Goal: Find specific page/section: Find specific page/section

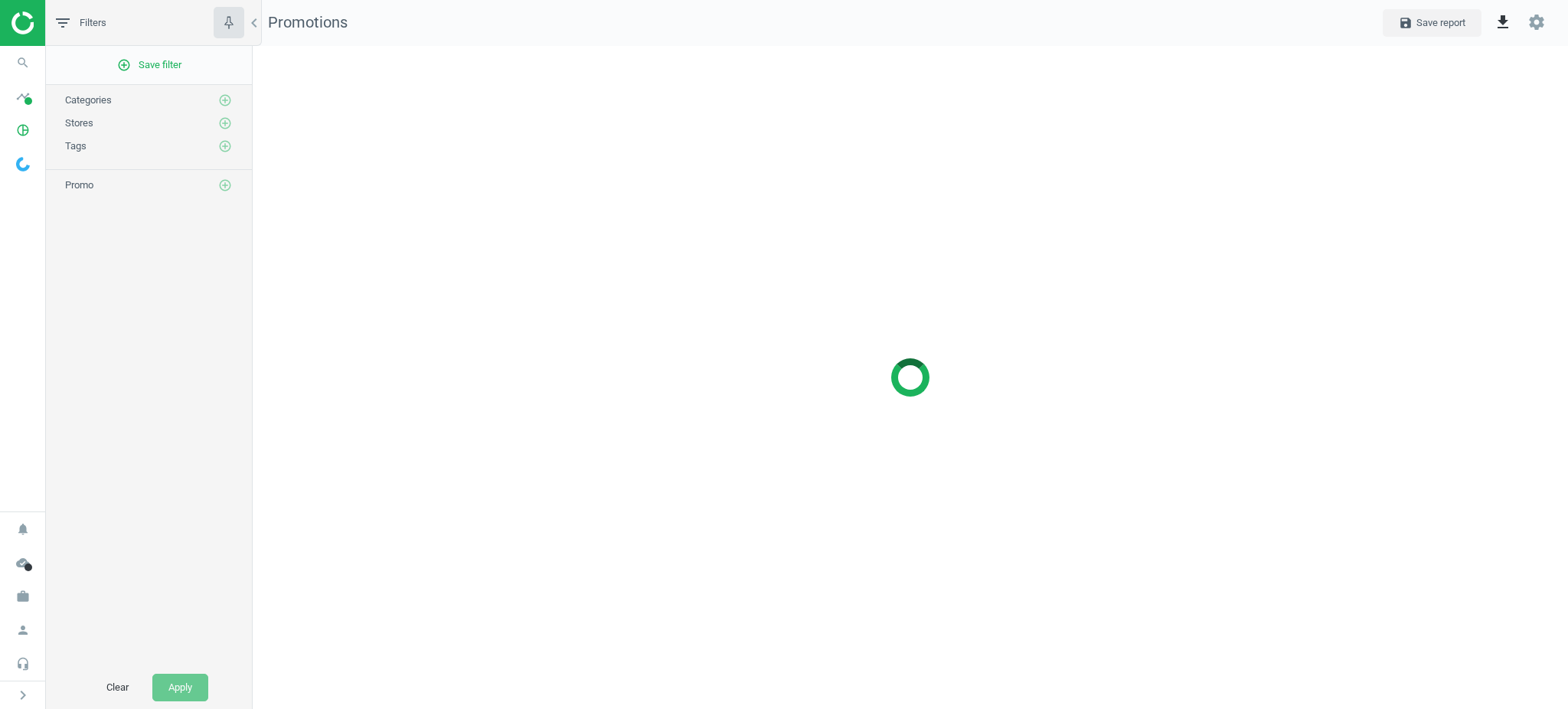
scroll to position [694, 1346]
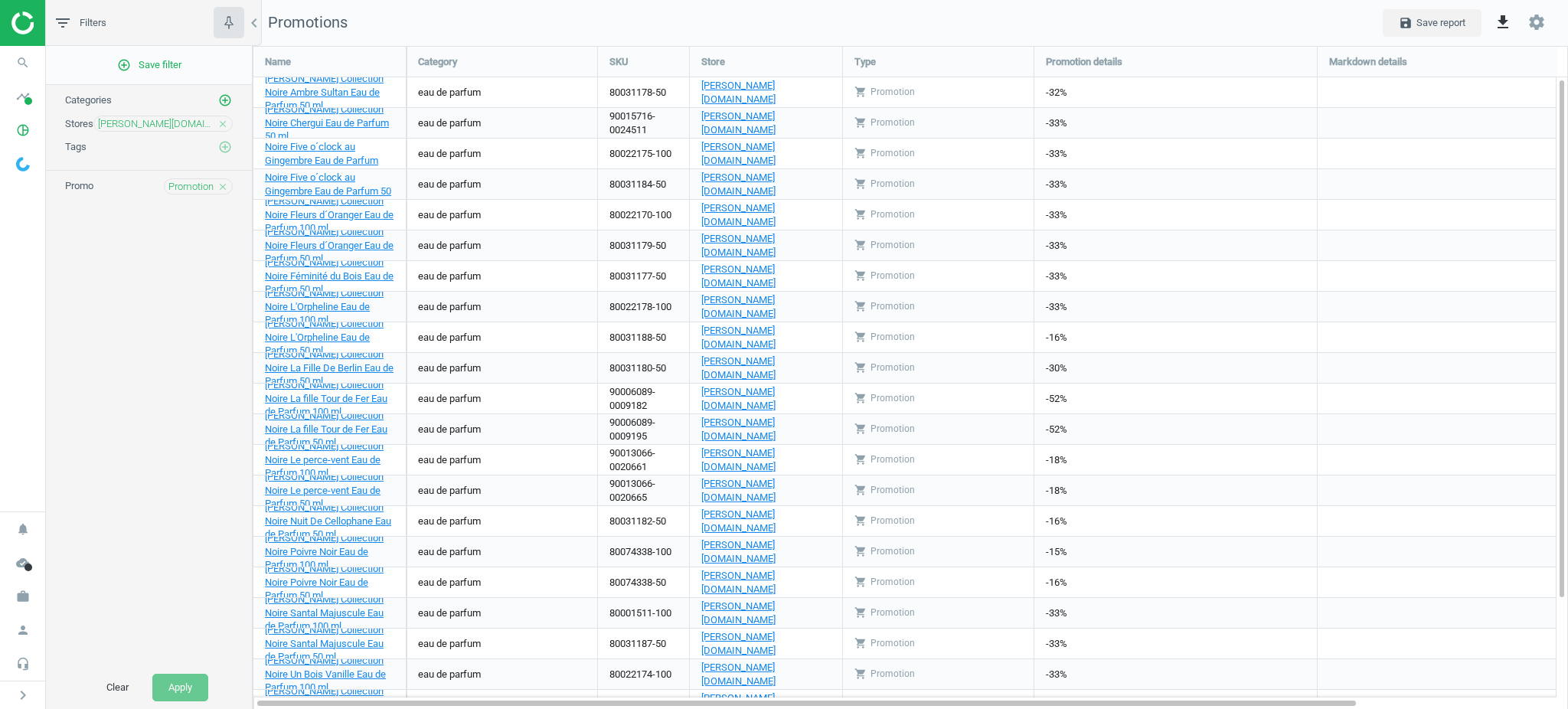
scroll to position [695, 1346]
drag, startPoint x: 660, startPoint y: 91, endPoint x: 607, endPoint y: 88, distance: 53.1
click at [607, 88] on div "80031178-50" at bounding box center [642, 93] width 91 height 30
copy div "80031178-5"
click at [12, 106] on icon "timeline" at bounding box center [22, 96] width 29 height 29
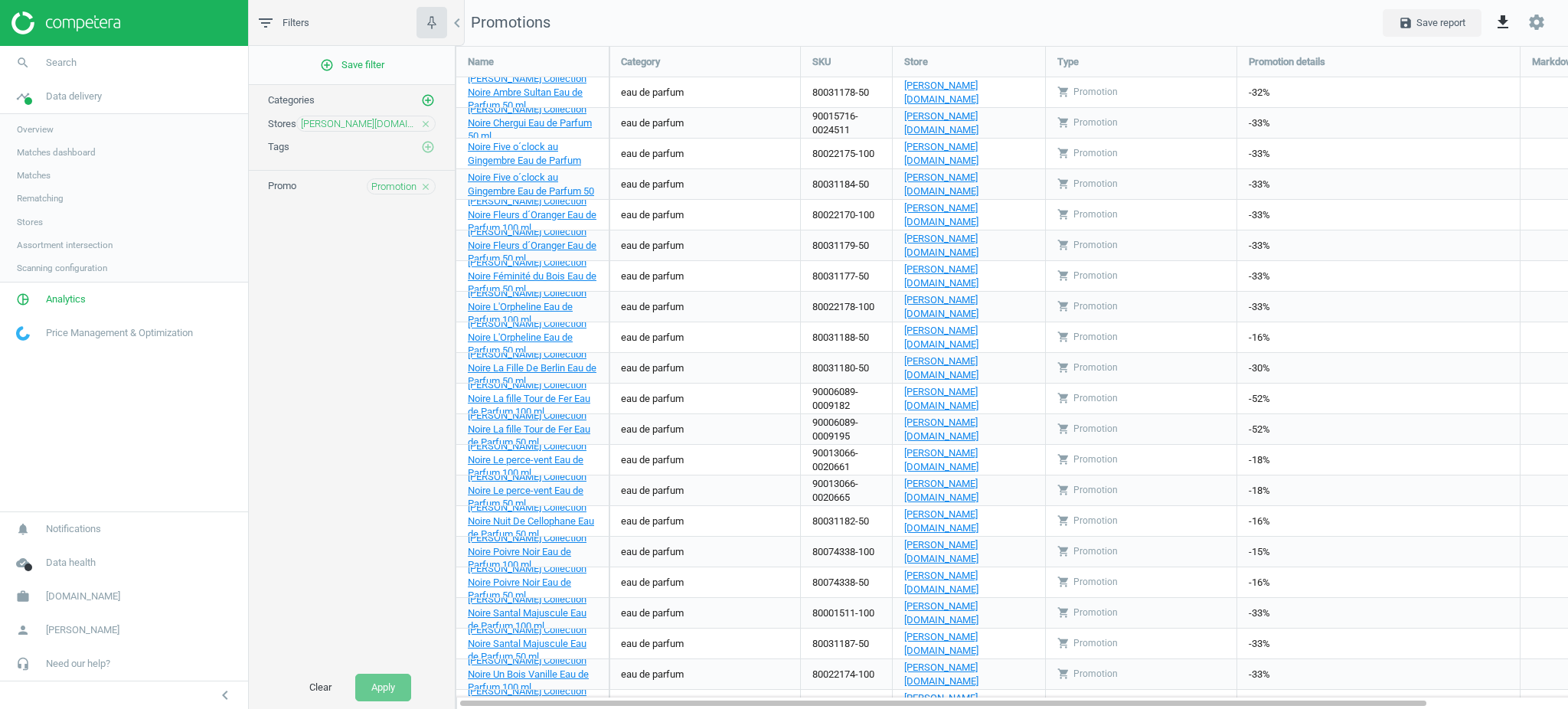
scroll to position [695, 1143]
click at [32, 176] on span "Matches" at bounding box center [34, 175] width 34 height 12
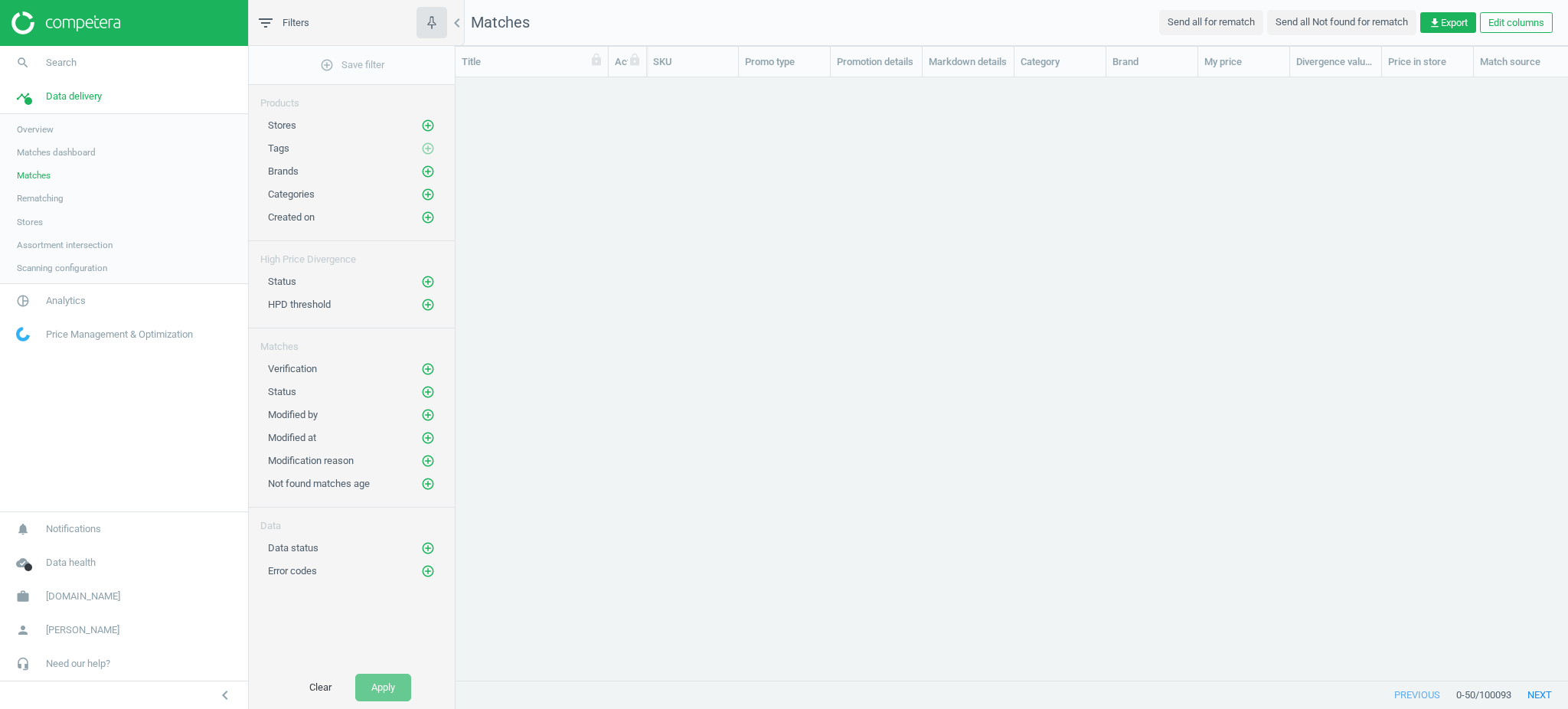
scroll to position [15, 16]
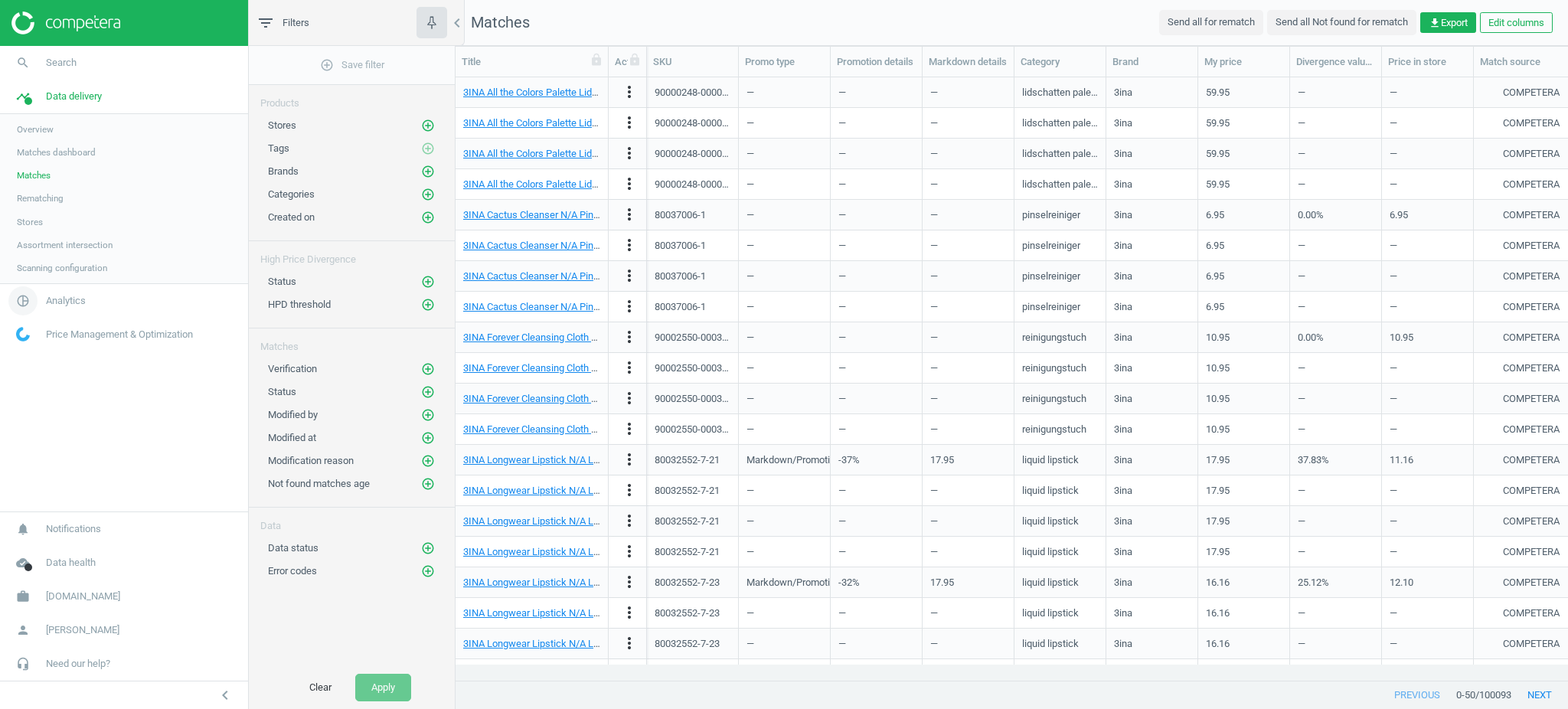
click at [45, 288] on span "pie_chart_outlined" at bounding box center [23, 301] width 46 height 34
click at [51, 172] on link "Overview" at bounding box center [123, 162] width 248 height 23
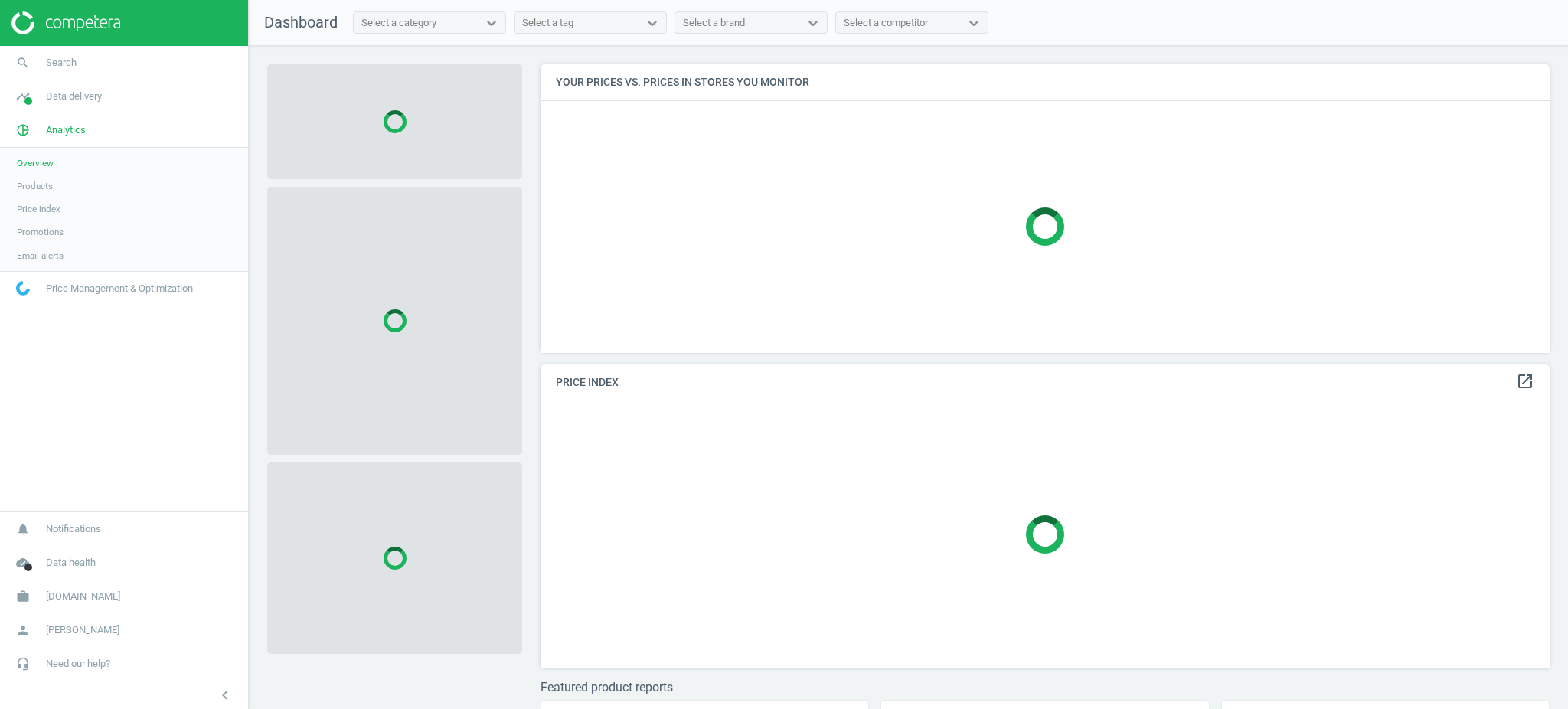
scroll to position [320, 1024]
click at [51, 184] on span "Products" at bounding box center [35, 186] width 36 height 12
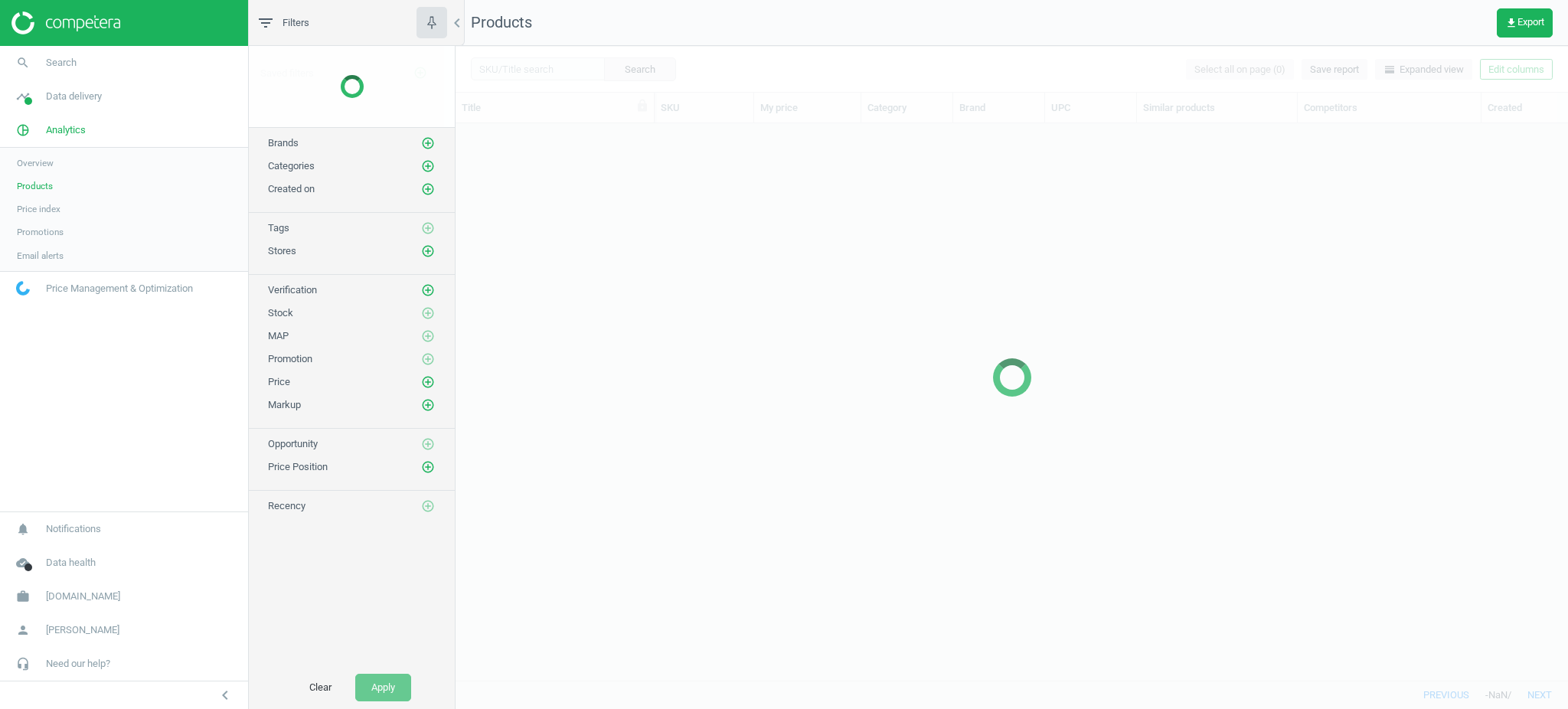
scroll to position [527, 1096]
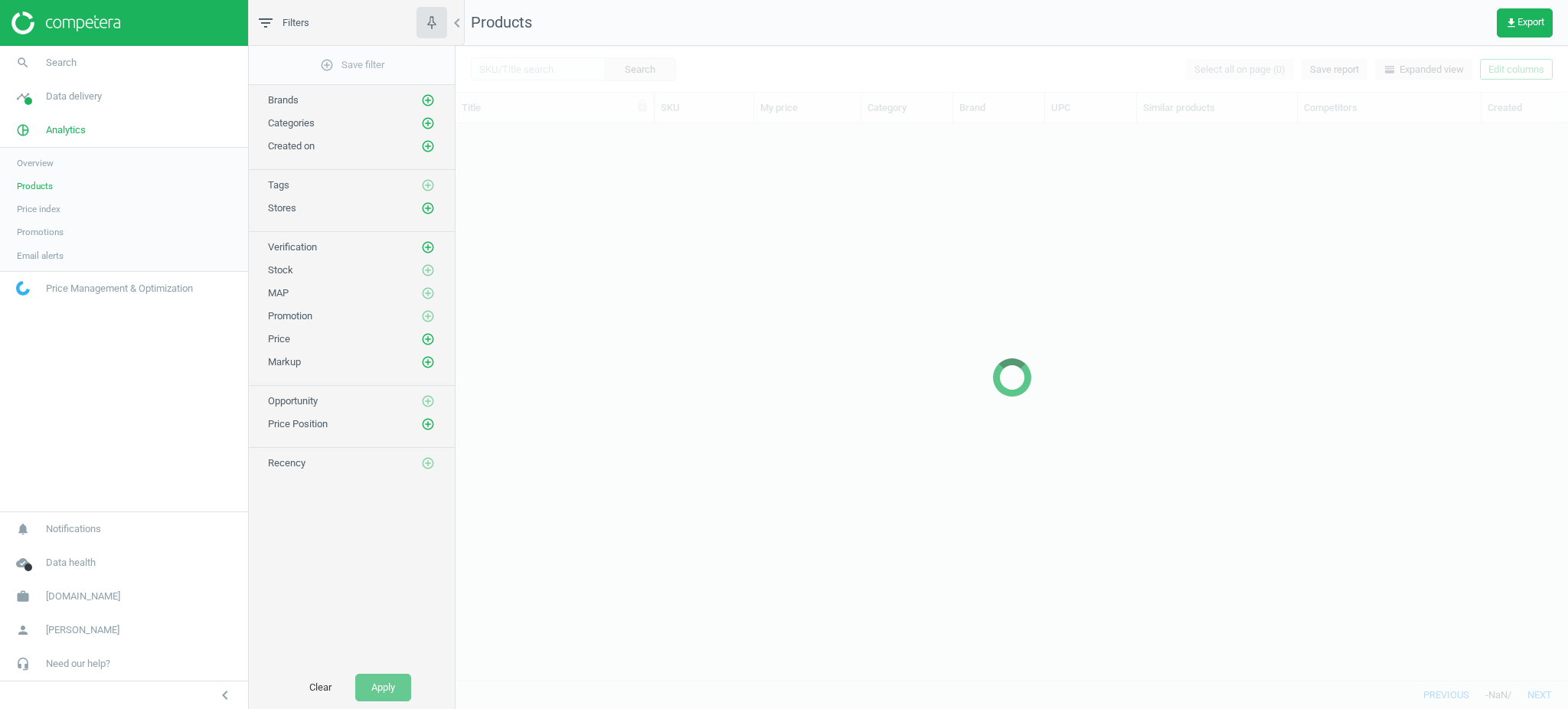
click at [522, 63] on div at bounding box center [1010, 377] width 1112 height 663
click at [539, 73] on div at bounding box center [1010, 377] width 1112 height 663
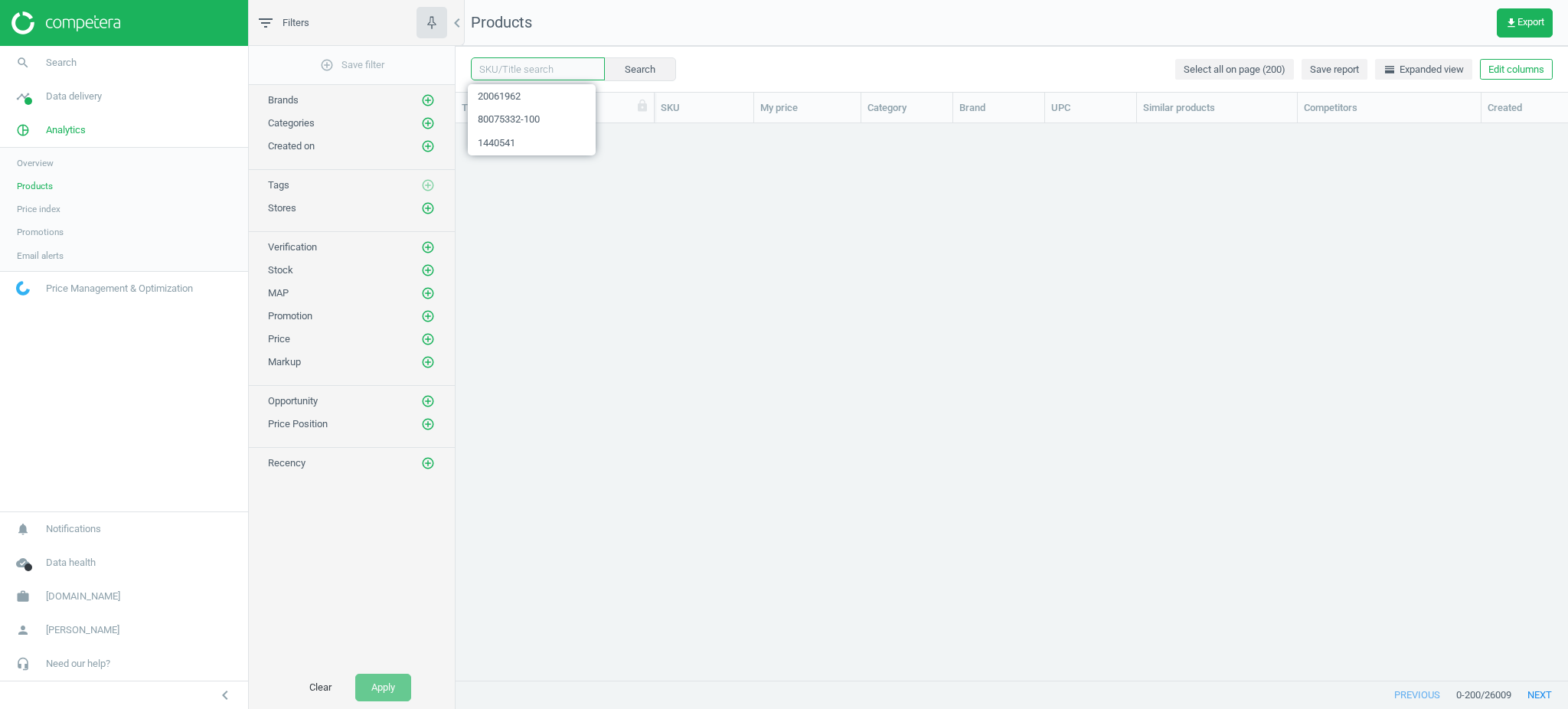
click at [539, 73] on input "text" at bounding box center [538, 69] width 134 height 23
paste input "80031178-5"
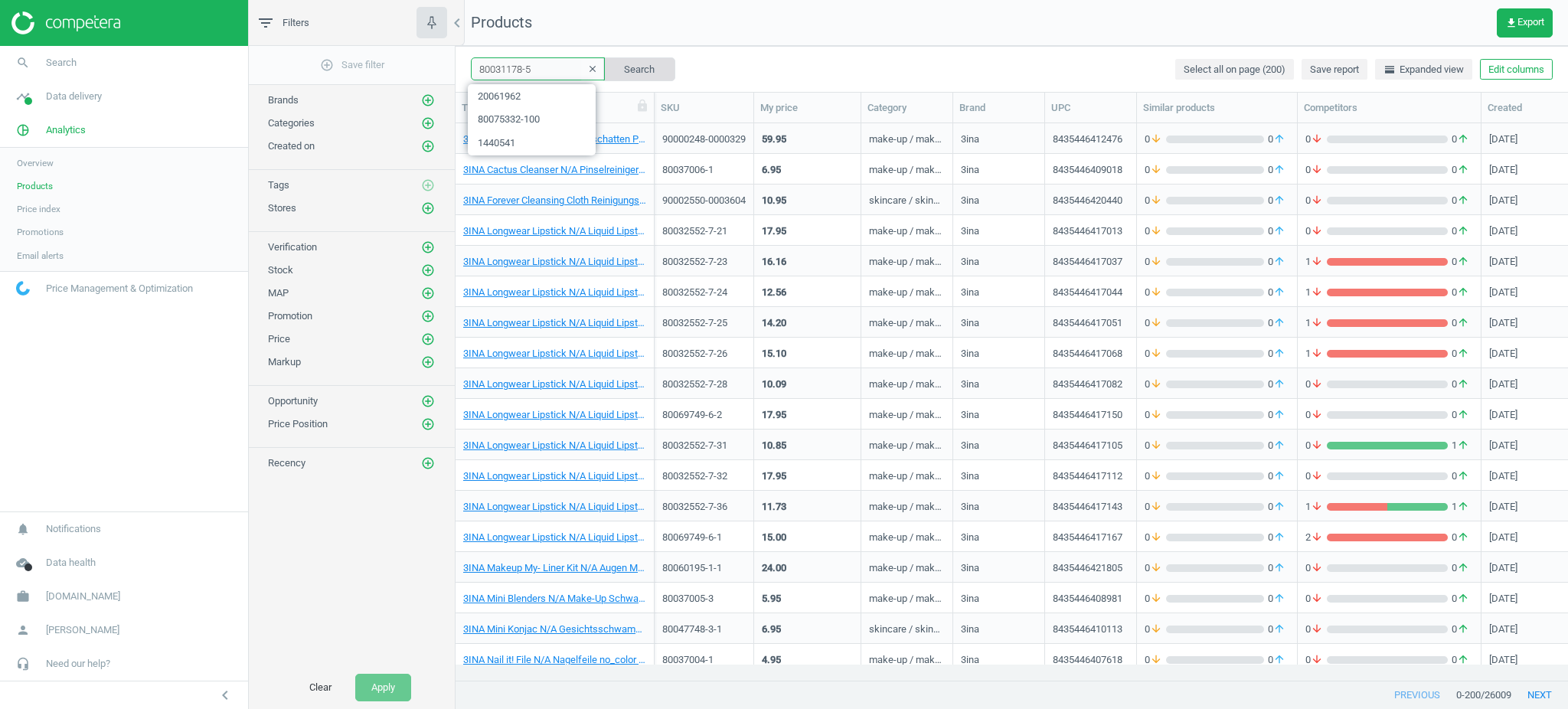
type input "80031178-5"
click at [635, 68] on button "Search" at bounding box center [639, 69] width 72 height 23
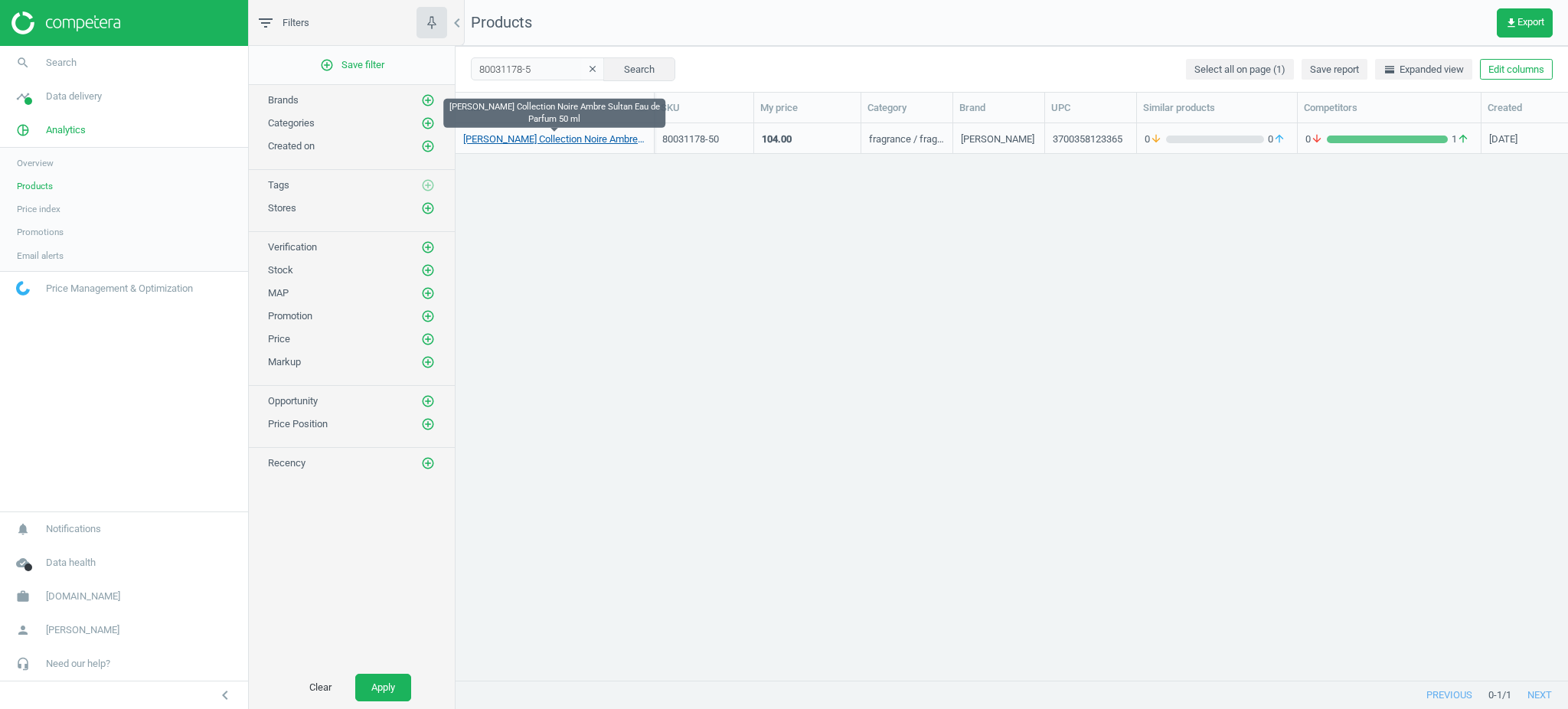
click at [613, 136] on link "[PERSON_NAME] Collection Noire Ambre Sultan Eau de Parfum 50 ml" at bounding box center [555, 139] width 183 height 14
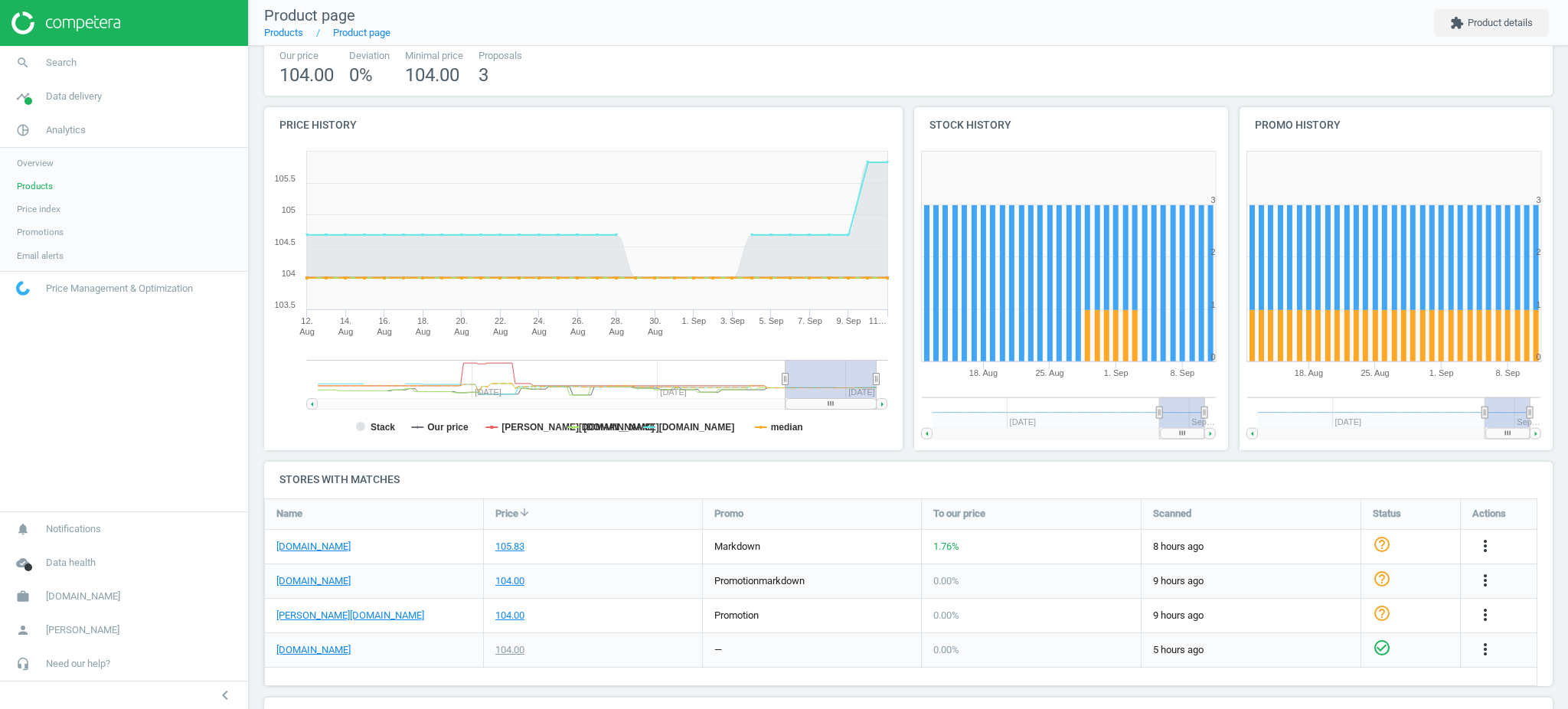
scroll to position [233, 0]
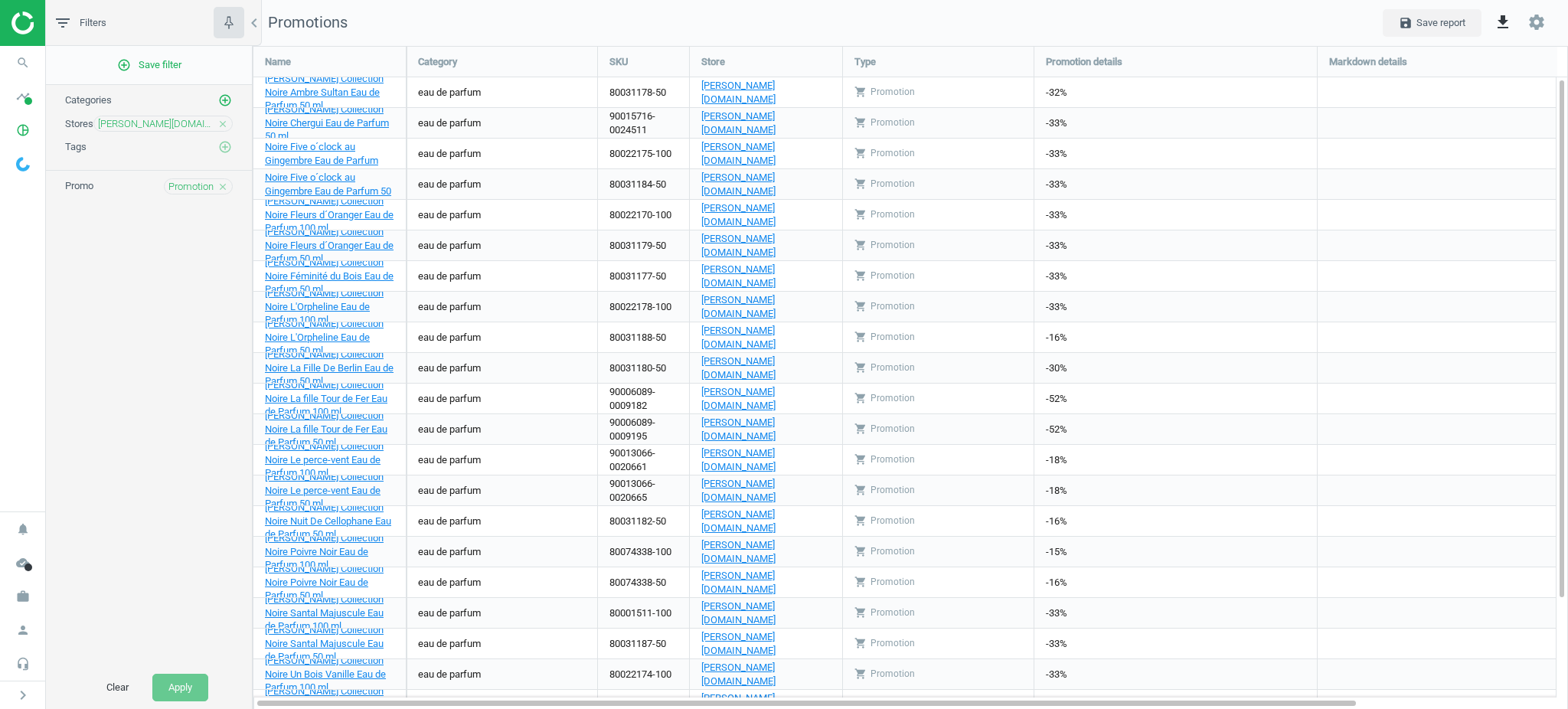
scroll to position [694, 1346]
click at [14, 106] on icon "timeline" at bounding box center [22, 96] width 29 height 29
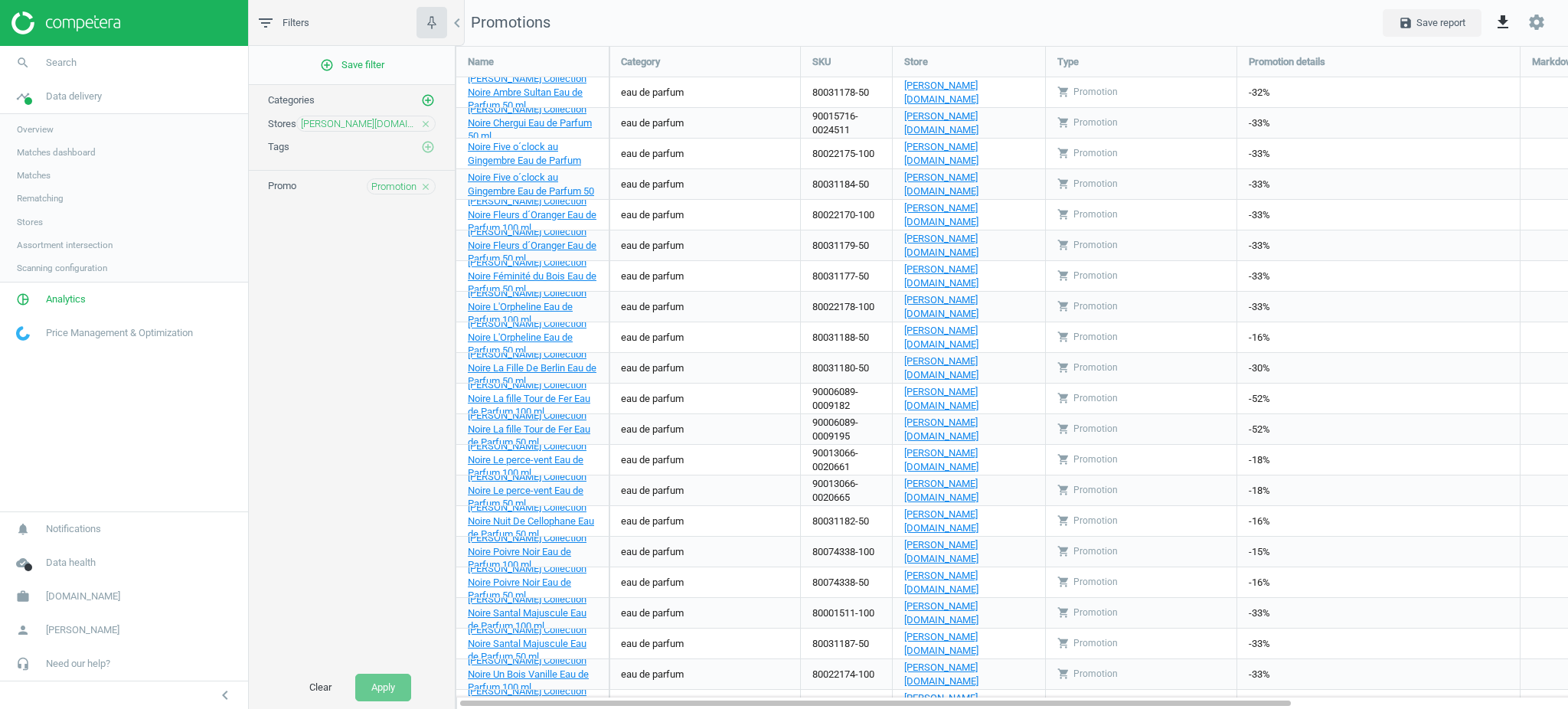
scroll to position [695, 1143]
click at [33, 305] on icon "pie_chart_outlined" at bounding box center [22, 301] width 29 height 29
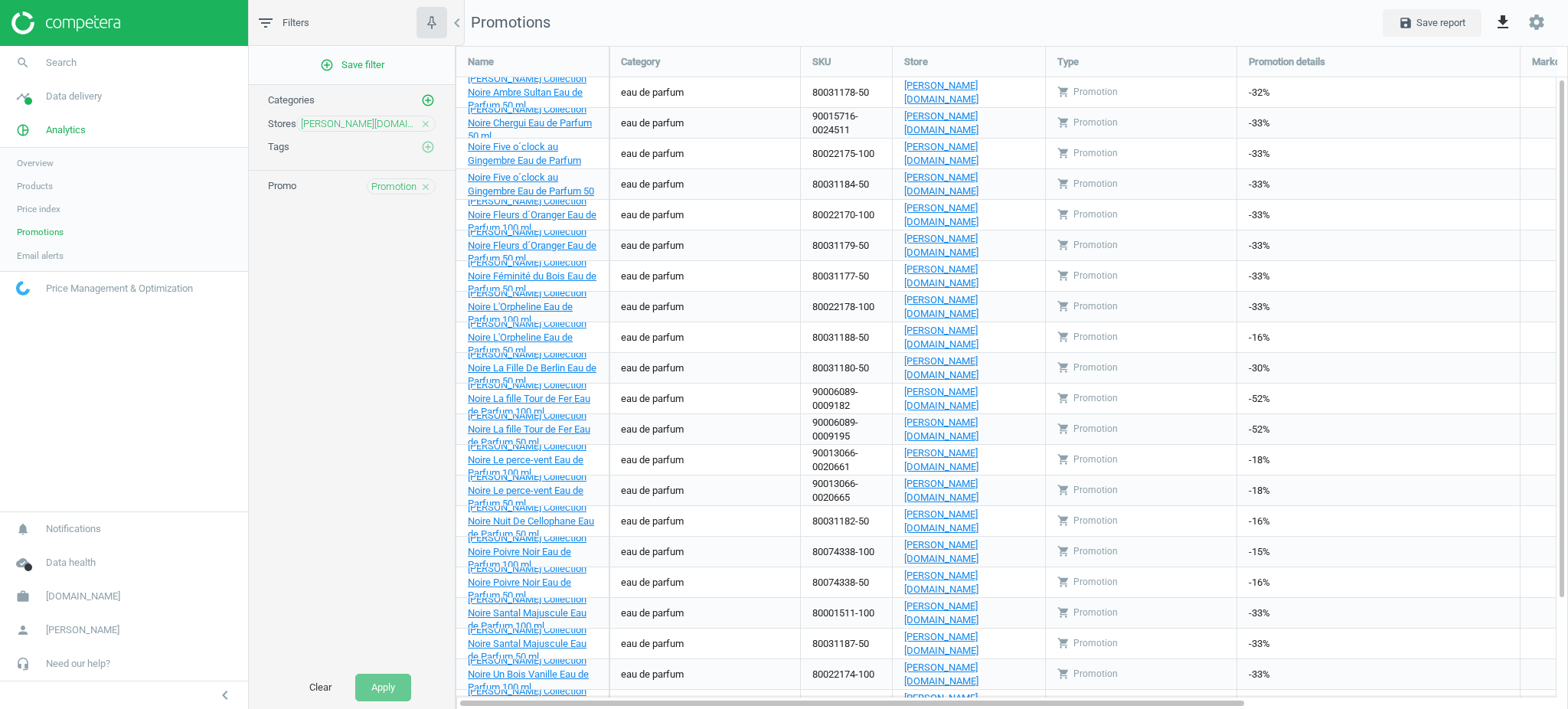
click at [42, 192] on link "Products" at bounding box center [123, 185] width 248 height 23
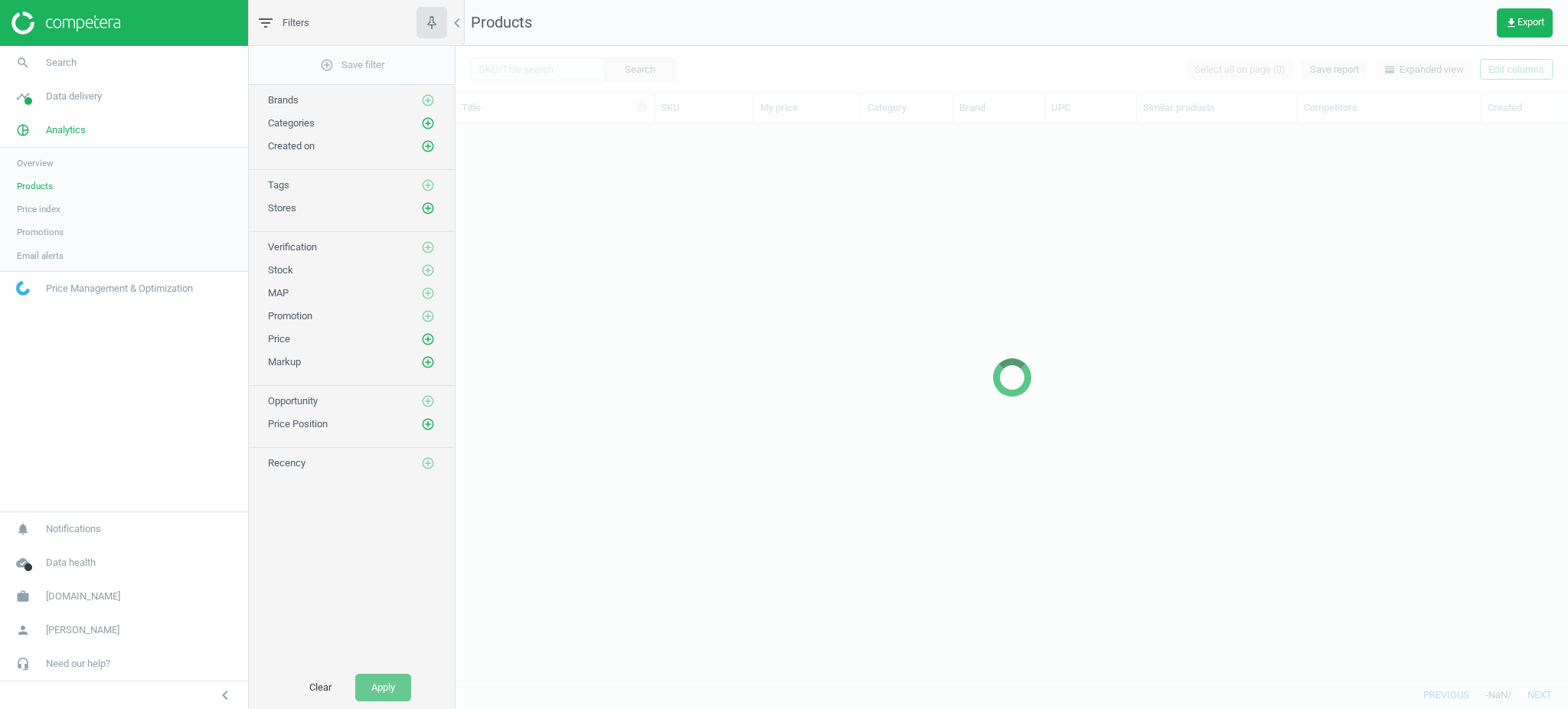
scroll to position [527, 1096]
click at [552, 62] on div at bounding box center [1010, 377] width 1112 height 663
click at [555, 67] on div at bounding box center [1010, 377] width 1112 height 663
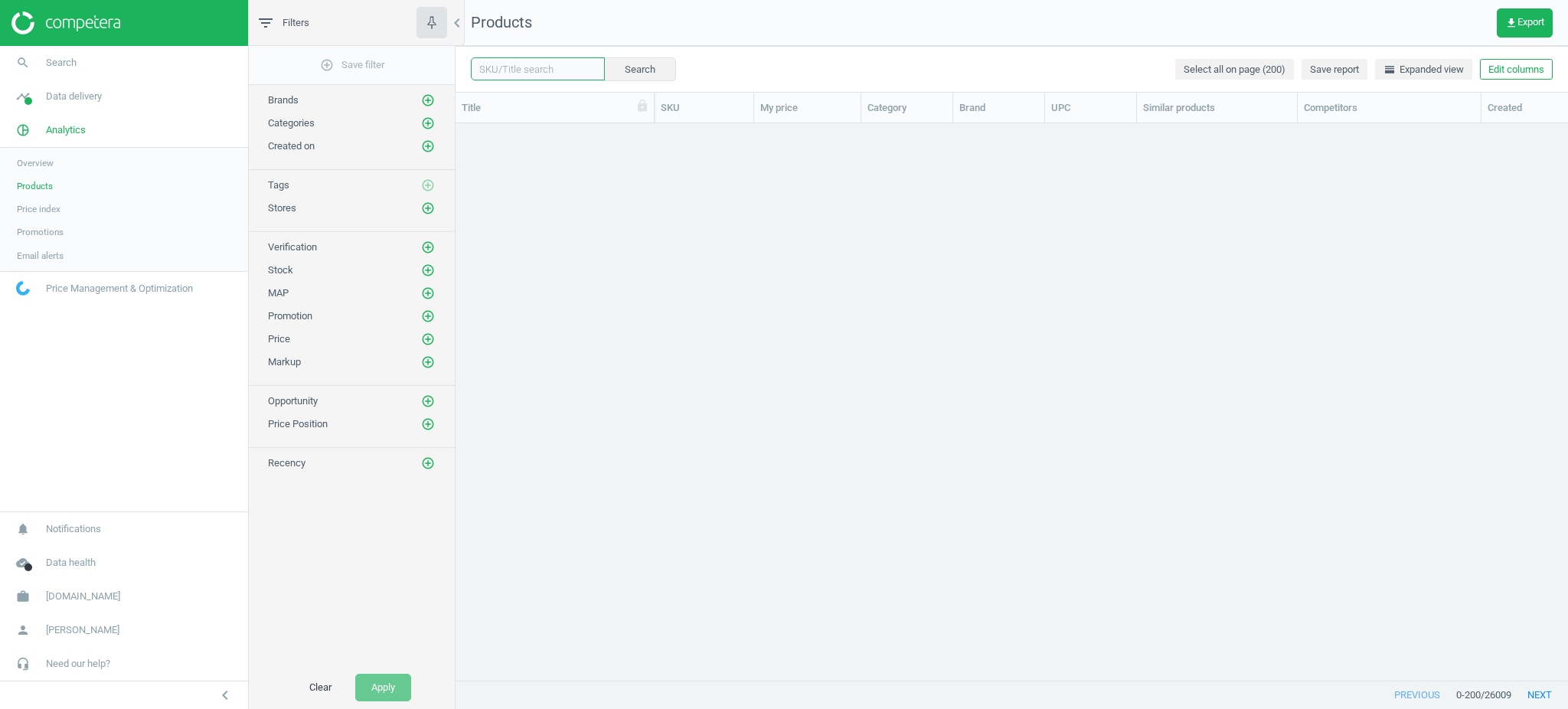
click at [561, 72] on input "text" at bounding box center [538, 69] width 134 height 23
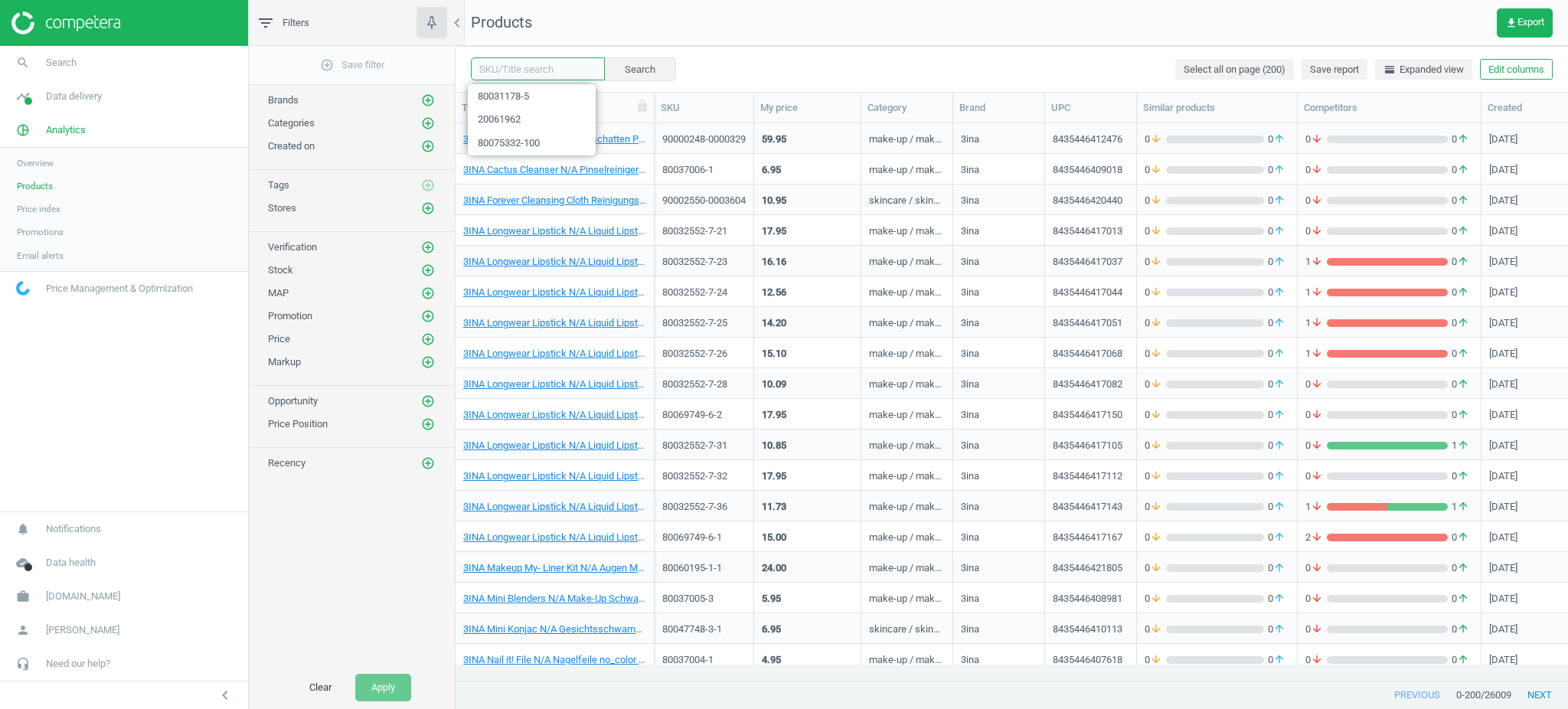
paste input "80031178-5"
type input "80031178-5"
click at [658, 72] on button "Search" at bounding box center [639, 69] width 72 height 23
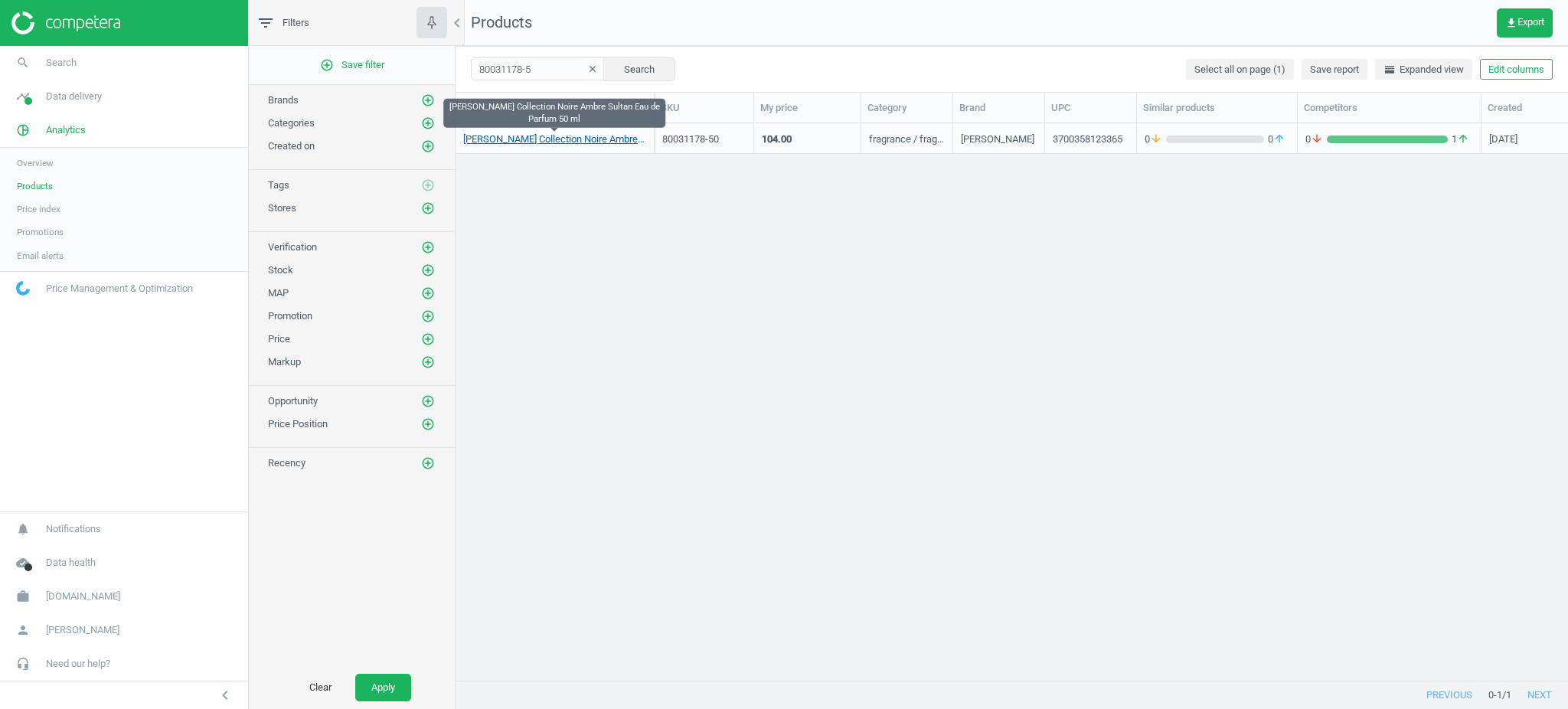
click at [600, 134] on link "[PERSON_NAME] Collection Noire Ambre Sultan Eau de Parfum 50 ml" at bounding box center [555, 139] width 183 height 14
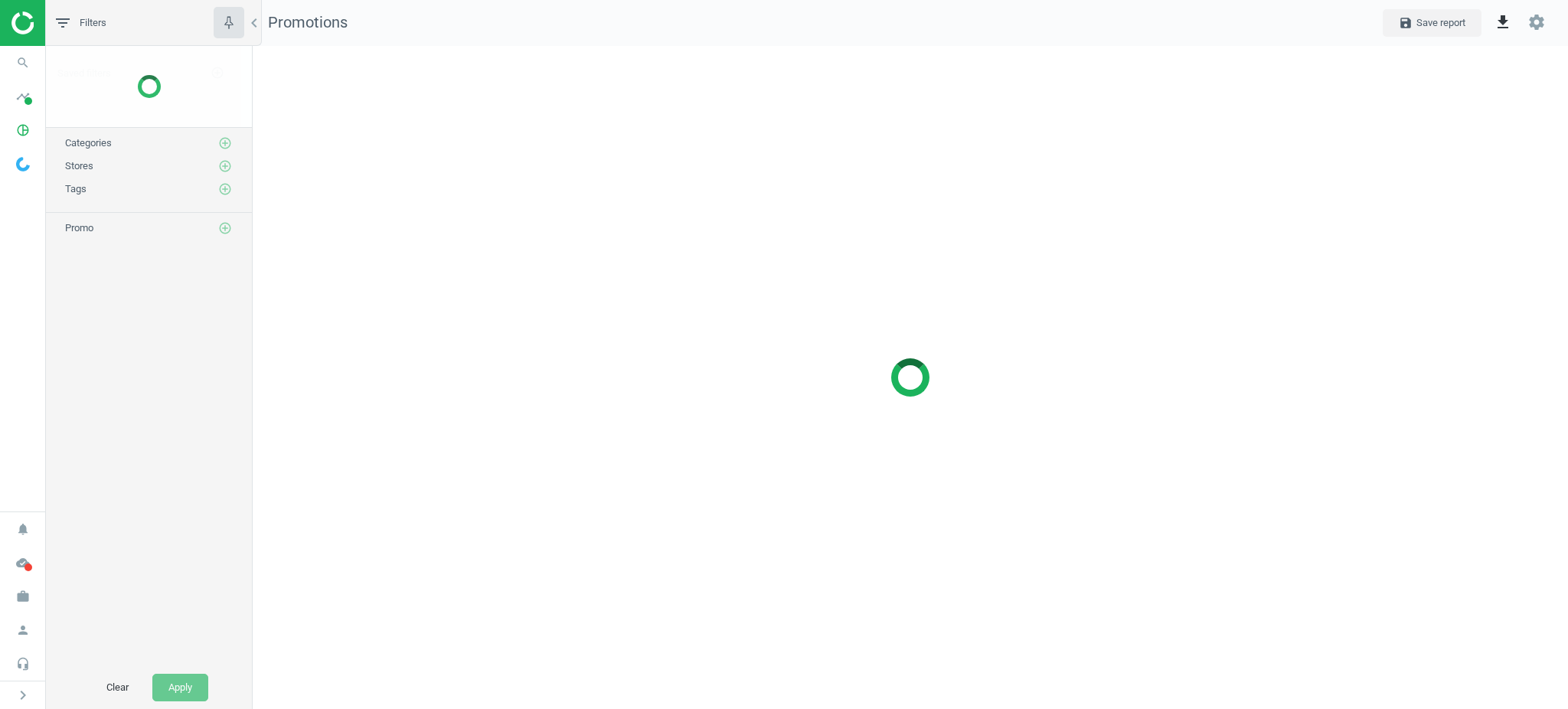
scroll to position [694, 1346]
